Goal: Information Seeking & Learning: Learn about a topic

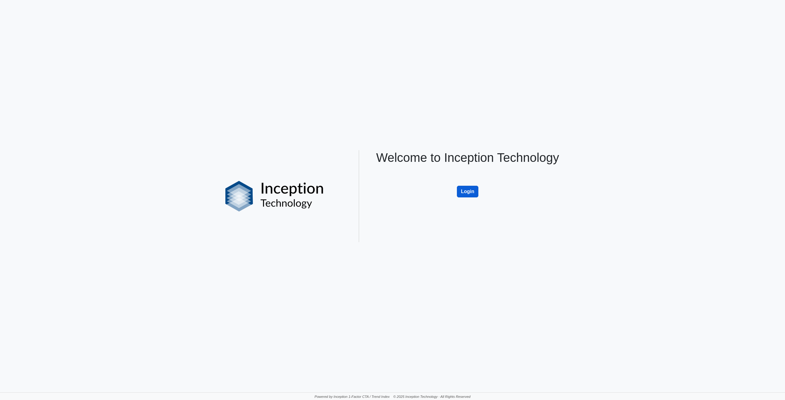
click at [466, 190] on button "Login" at bounding box center [467, 192] width 21 height 12
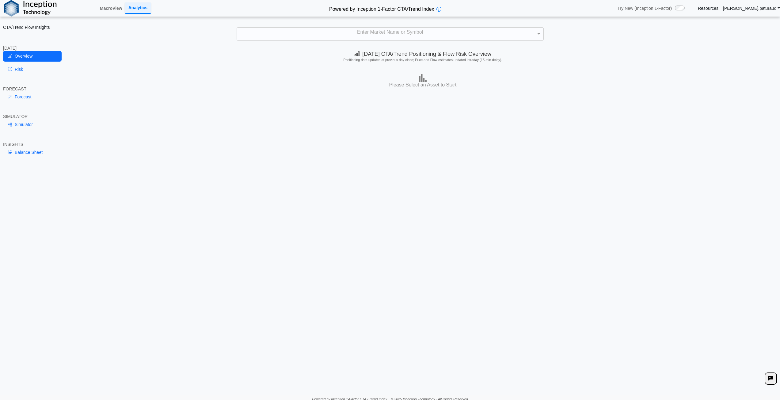
click at [396, 34] on div "Enter Market Name or Symbol" at bounding box center [390, 34] width 307 height 13
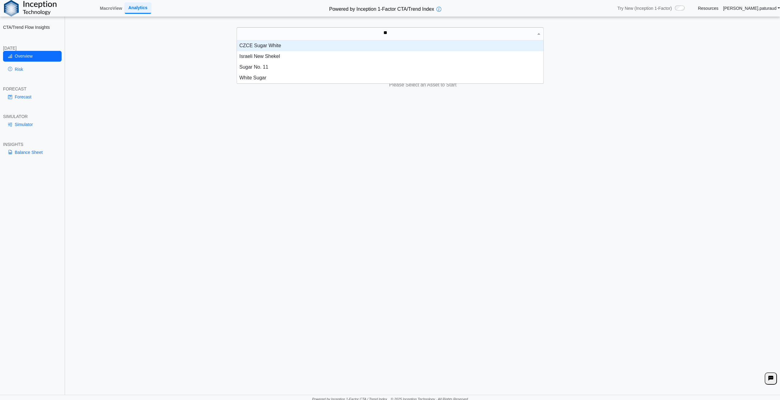
scroll to position [28, 302]
type input "*****"
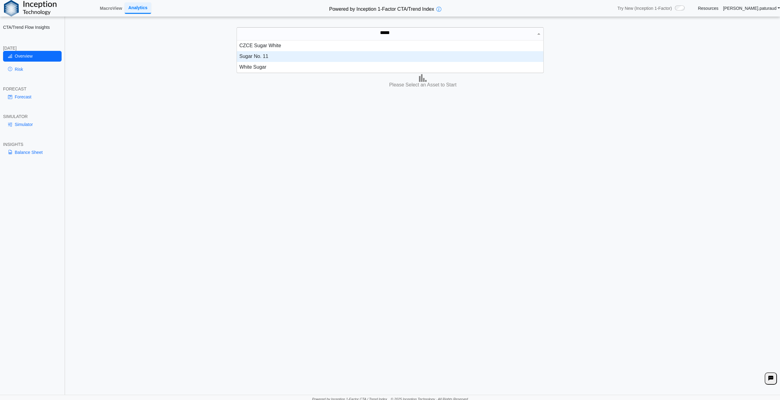
click at [261, 52] on div "Sugar No. 11" at bounding box center [390, 56] width 307 height 11
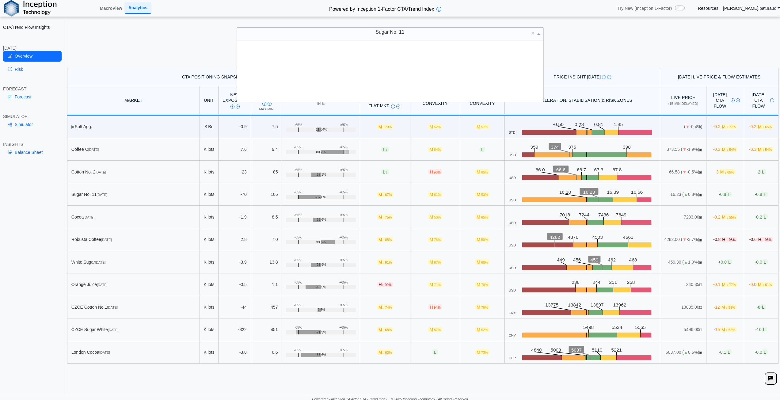
scroll to position [57, 302]
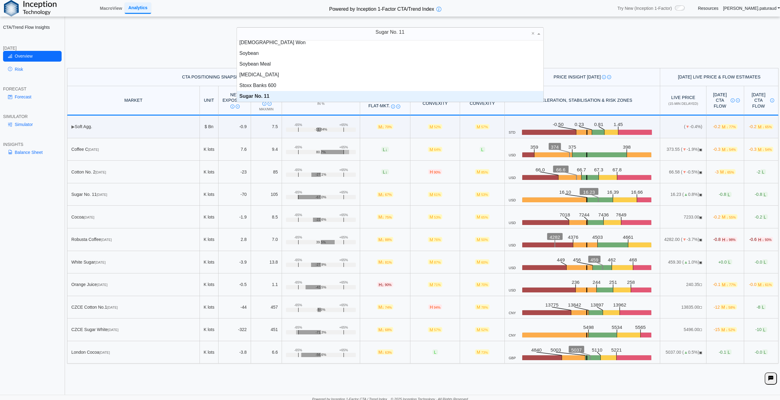
click at [27, 215] on div "CTA/Trend Flow Insights TODAY Overview Risk FORECAST Forecast SIMULATOR Simulat…" at bounding box center [32, 200] width 65 height 400
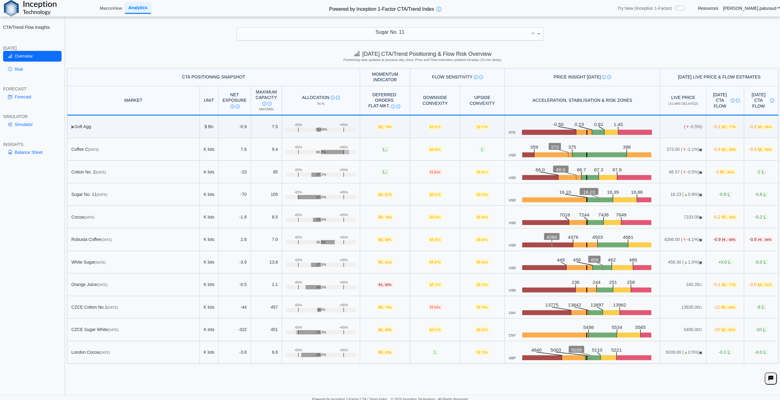
click at [212, 49] on div "Today's CTA/Trend Positioning & Flow Risk Overview Positioning data updated at …" at bounding box center [423, 57] width 715 height 21
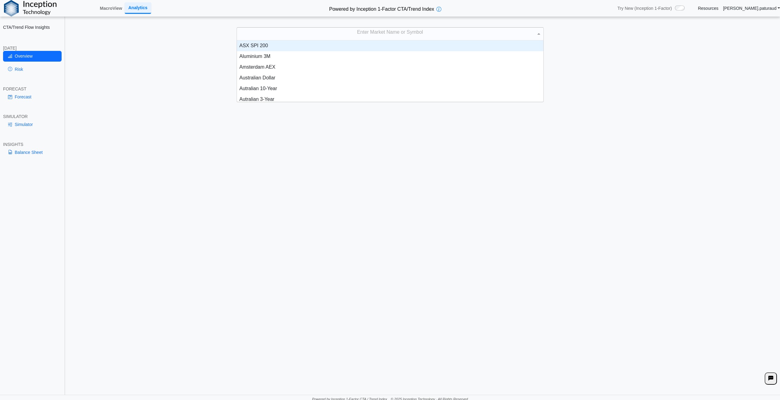
click at [407, 31] on div "Enter Market Name or Symbol" at bounding box center [390, 34] width 307 height 13
type input "*****"
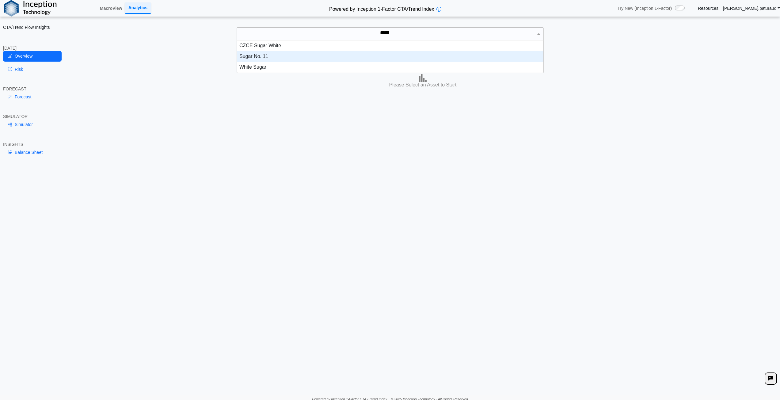
click at [269, 58] on div "Sugar No. 11" at bounding box center [390, 56] width 307 height 11
